Goal: Information Seeking & Learning: Learn about a topic

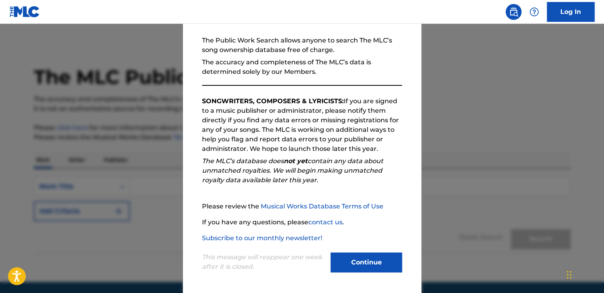
scroll to position [70, 0]
click at [349, 264] on button "Continue" at bounding box center [366, 262] width 71 height 20
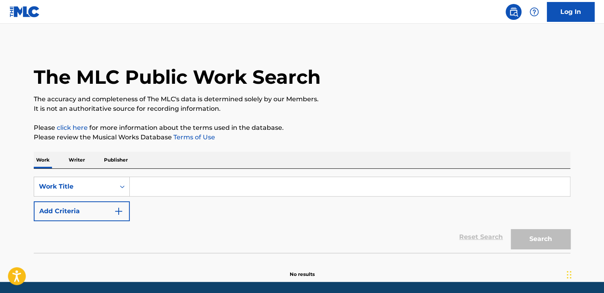
click at [271, 185] on input "Search Form" at bounding box center [350, 186] width 440 height 19
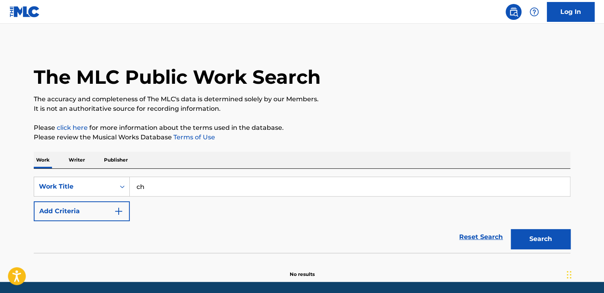
click at [271, 185] on input "ch" at bounding box center [350, 186] width 440 height 19
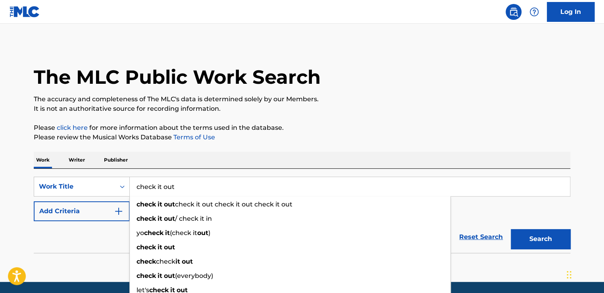
type input "check it out"
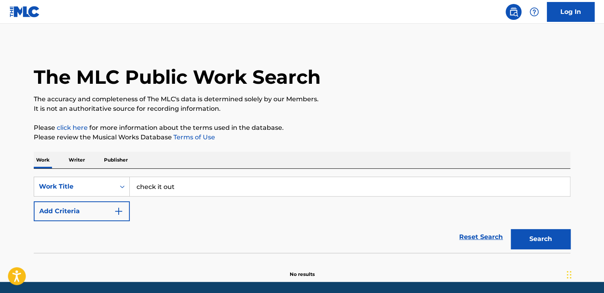
click at [75, 208] on button "Add Criteria" at bounding box center [82, 211] width 96 height 20
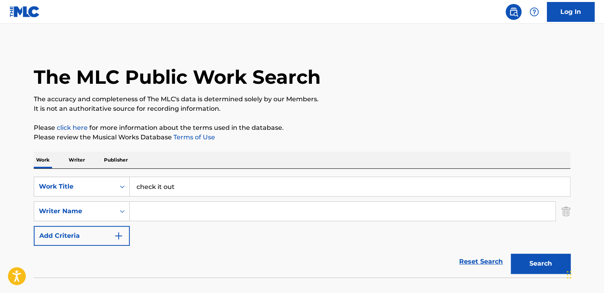
click at [160, 208] on input "Search Form" at bounding box center [342, 211] width 425 height 19
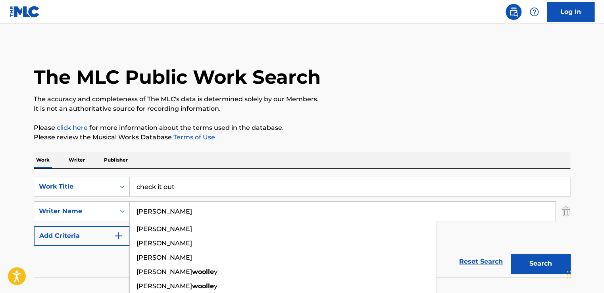
type input "[PERSON_NAME]"
click at [511, 254] on button "Search" at bounding box center [541, 264] width 60 height 20
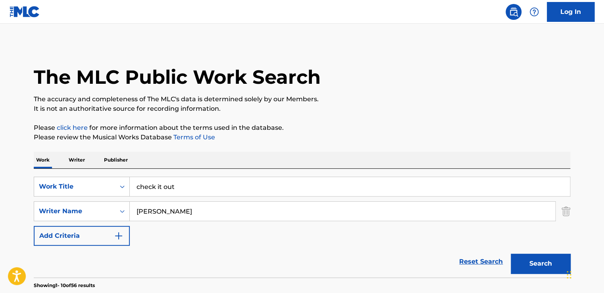
click at [543, 264] on button "Search" at bounding box center [541, 264] width 60 height 20
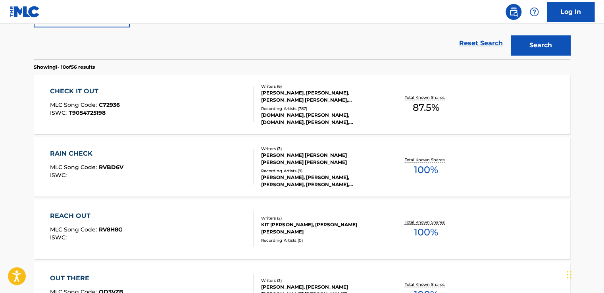
scroll to position [232, 0]
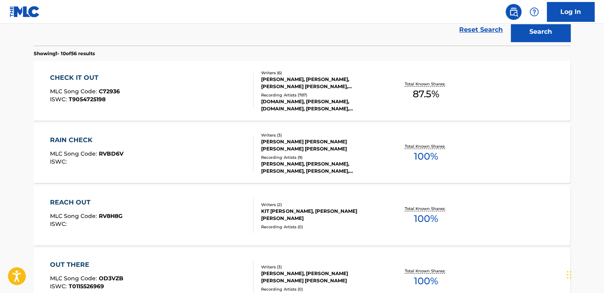
click at [71, 75] on div "CHECK IT OUT" at bounding box center [85, 78] width 70 height 10
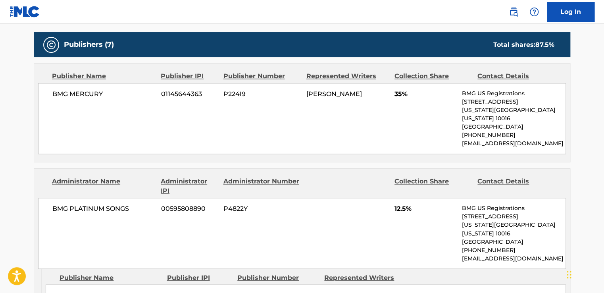
scroll to position [528, 0]
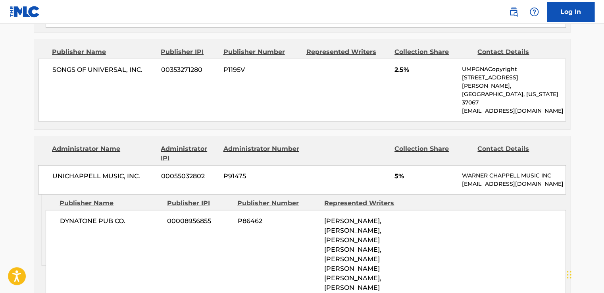
scroll to position [1149, 0]
